Goal: Use online tool/utility: Utilize a website feature to perform a specific function

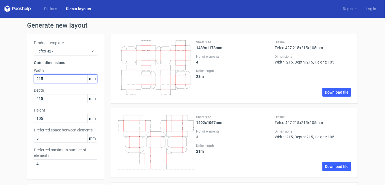
click at [67, 82] on input "215" at bounding box center [65, 78] width 63 height 9
type input "2"
type input "153"
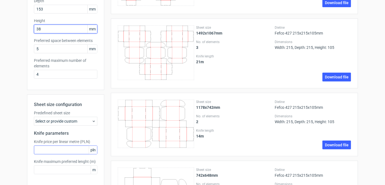
scroll to position [144, 0]
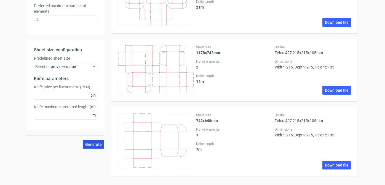
type input "38"
click at [89, 143] on span "Generate" at bounding box center [93, 144] width 17 height 4
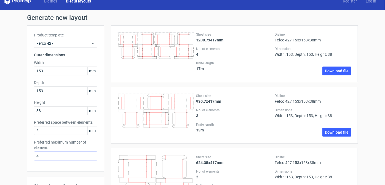
scroll to position [0, 0]
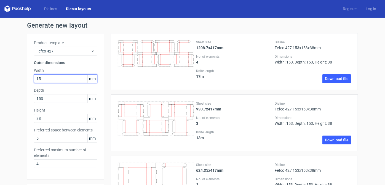
type input "1"
type input "180"
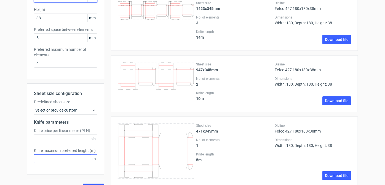
scroll to position [112, 0]
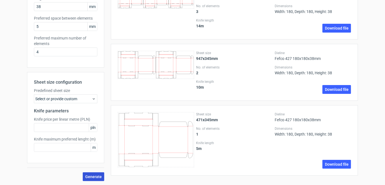
click at [90, 173] on button "Generate" at bounding box center [94, 176] width 22 height 9
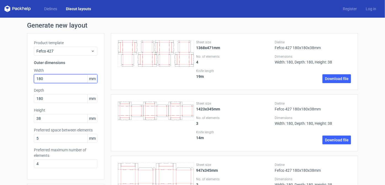
click at [54, 80] on input "180" at bounding box center [65, 78] width 63 height 9
type input "1"
type input "205"
type input "206"
click at [54, 80] on input "205" at bounding box center [65, 78] width 63 height 9
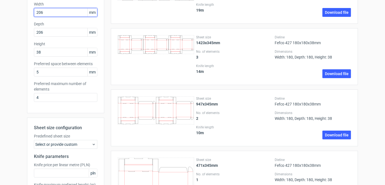
scroll to position [112, 0]
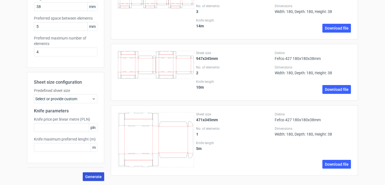
click at [93, 178] on span "Generate" at bounding box center [93, 177] width 17 height 4
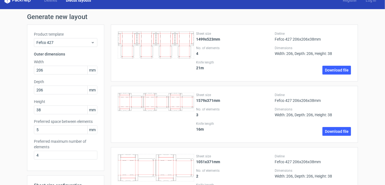
scroll to position [8, 0]
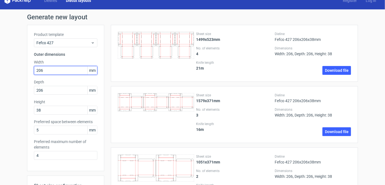
click at [62, 73] on input "206" at bounding box center [65, 70] width 63 height 9
type input "2"
type input "232"
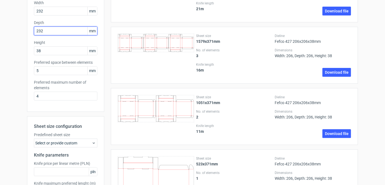
scroll to position [112, 0]
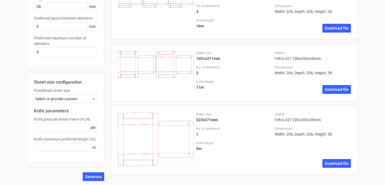
type input "232"
click at [94, 181] on div "Generate new layout Product template Fefco 427 Outer dimensions Width 232 mm De…" at bounding box center [192, 45] width 385 height 279
click at [94, 175] on span "Generate" at bounding box center [93, 177] width 17 height 4
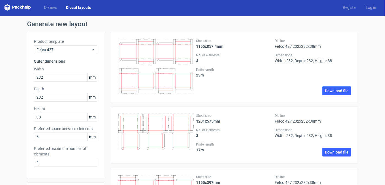
scroll to position [0, 0]
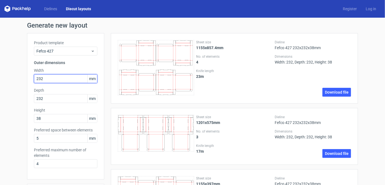
click at [67, 77] on input "232" at bounding box center [65, 78] width 63 height 9
type input "255"
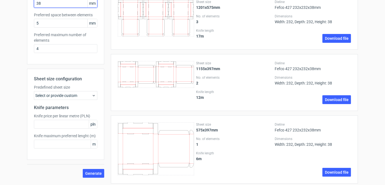
scroll to position [122, 0]
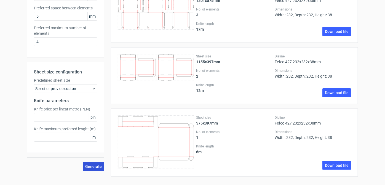
click at [92, 166] on span "Generate" at bounding box center [93, 166] width 17 height 4
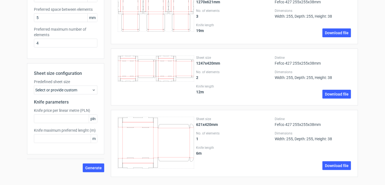
scroll to position [0, 0]
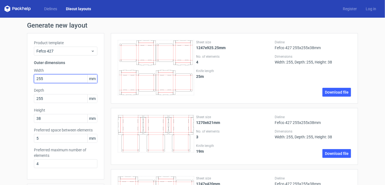
click at [53, 80] on input "255" at bounding box center [65, 78] width 63 height 9
type input "305"
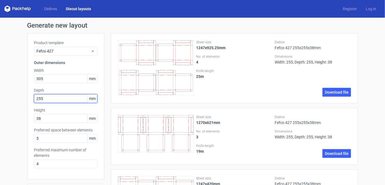
click at [49, 95] on input "255" at bounding box center [65, 98] width 63 height 9
type input "2"
type input "6"
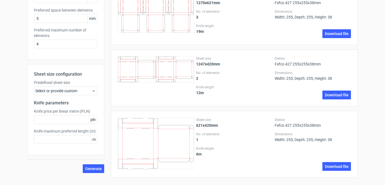
scroll to position [120, 0]
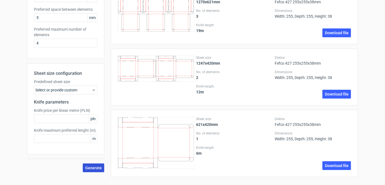
type input "305"
click at [90, 169] on span "Generate" at bounding box center [93, 168] width 17 height 4
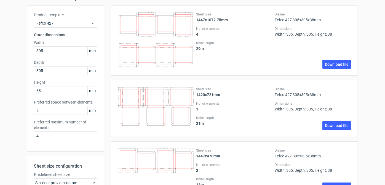
scroll to position [0, 0]
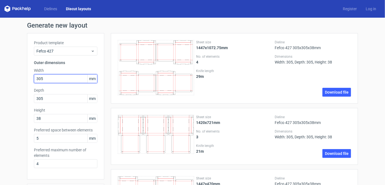
click at [70, 81] on input "305" at bounding box center [65, 78] width 63 height 9
type input "3"
type input "356"
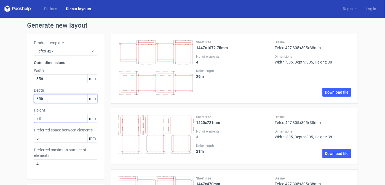
scroll to position [119, 0]
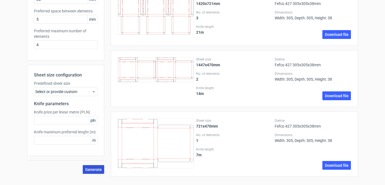
type input "356"
click at [94, 173] on button "Generate" at bounding box center [94, 169] width 22 height 9
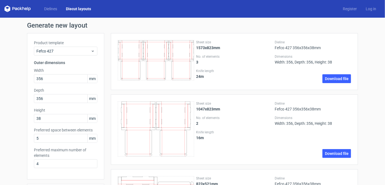
scroll to position [112, 0]
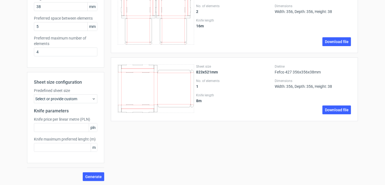
click at [83, 172] on button "Generate" at bounding box center [94, 176] width 22 height 9
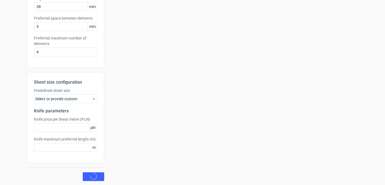
click at [83, 172] on button "Generate" at bounding box center [94, 176] width 22 height 9
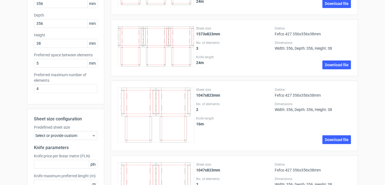
scroll to position [0, 0]
